Goal: Navigation & Orientation: Find specific page/section

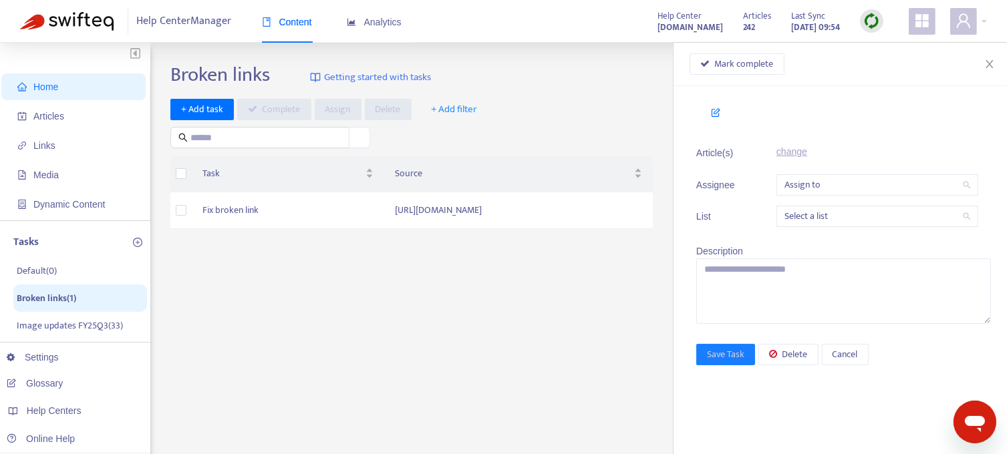
click at [32, 90] on span "Home" at bounding box center [76, 87] width 118 height 27
click at [353, 291] on div "Broken links Getting started with tasks + Add task Complete Assign Delete + Add…" at bounding box center [578, 454] width 817 height 782
click at [53, 275] on p "Default ( 0 )" at bounding box center [37, 272] width 40 height 14
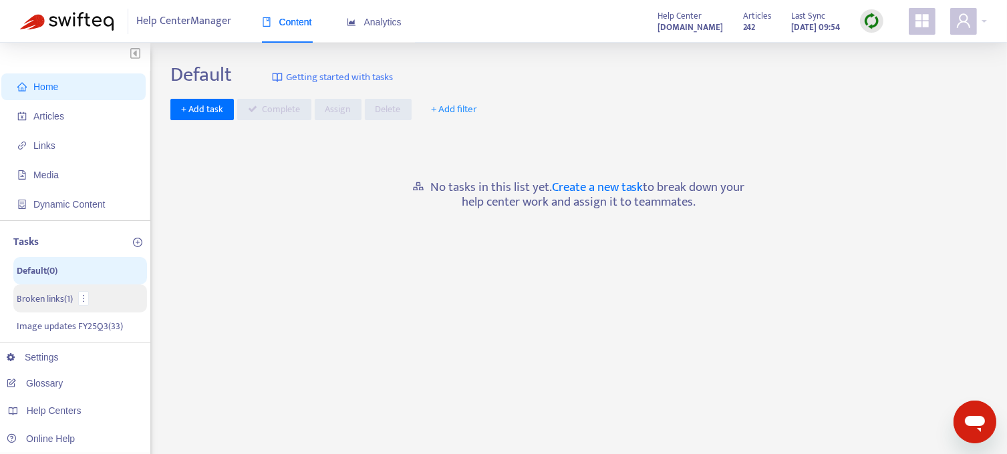
click at [38, 298] on p "Broken links ( 1 )" at bounding box center [45, 299] width 56 height 14
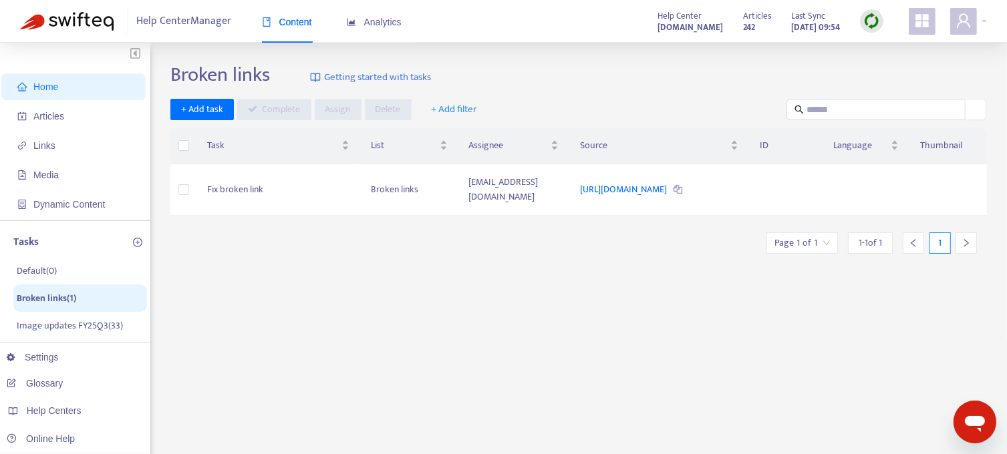
click at [63, 91] on span "Home" at bounding box center [76, 87] width 118 height 27
click at [47, 116] on span "Articles" at bounding box center [48, 116] width 31 height 11
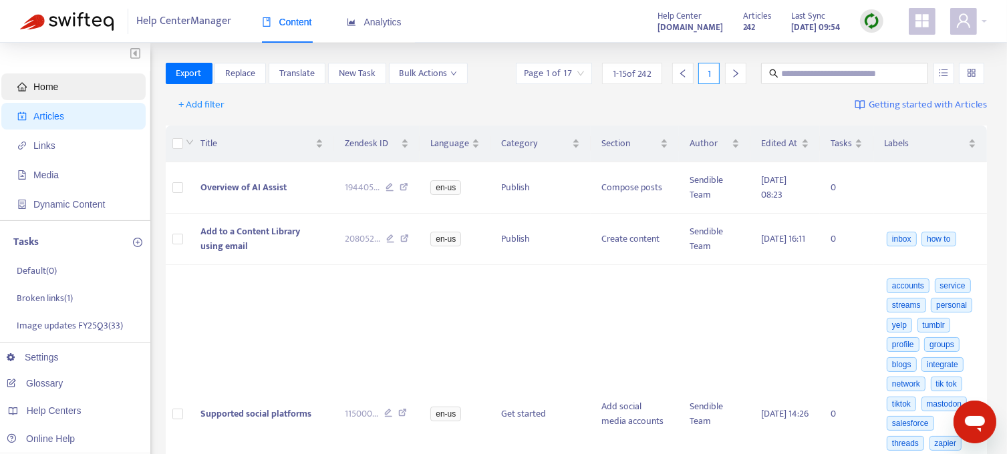
click at [45, 90] on span "Home" at bounding box center [45, 87] width 25 height 11
